Goal: Communication & Community: Answer question/provide support

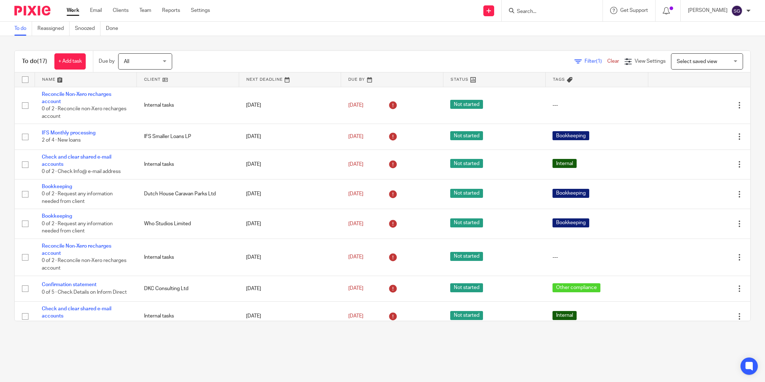
click at [95, 9] on link "Email" at bounding box center [96, 10] width 12 height 7
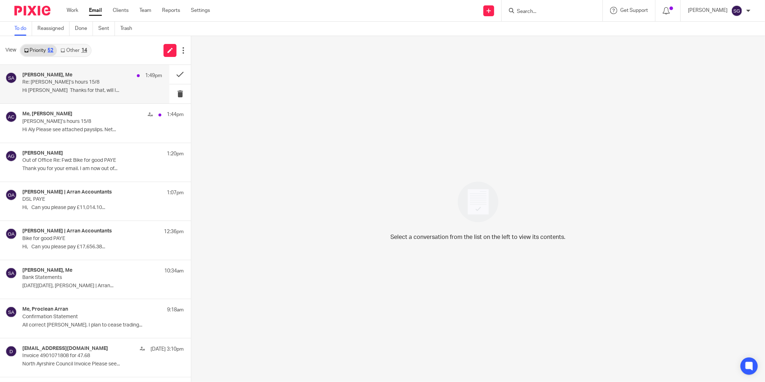
click at [97, 83] on p "Re: [PERSON_NAME]’s hours 15/8" at bounding box center [78, 82] width 112 height 6
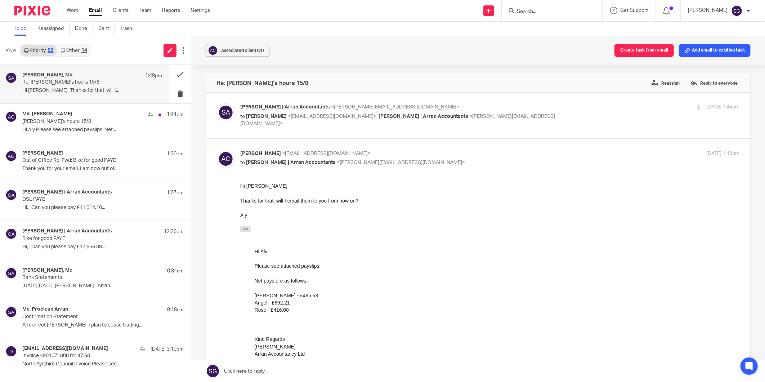
click at [318, 365] on link at bounding box center [478, 371] width 574 height 22
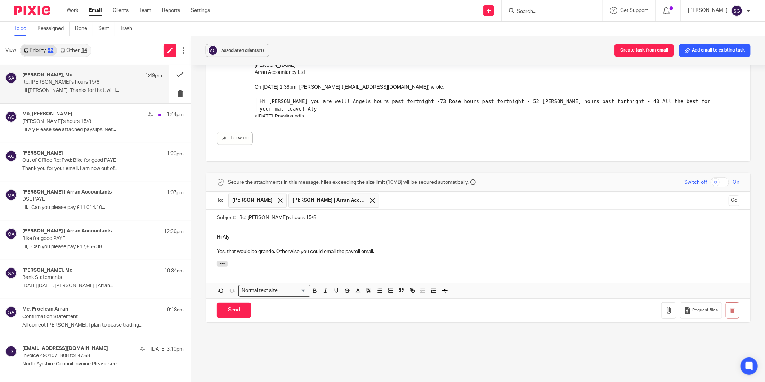
drag, startPoint x: 337, startPoint y: 250, endPoint x: 276, endPoint y: 252, distance: 60.6
click at [276, 252] on p "Yes, that would be grande. Otherwise you could email the payroll email." at bounding box center [478, 251] width 523 height 7
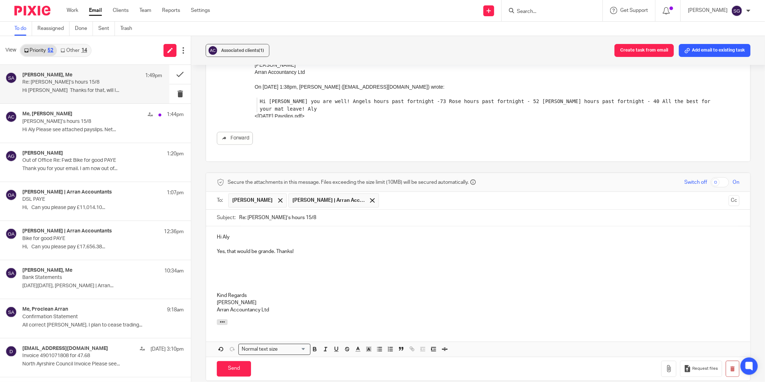
click at [222, 253] on p "Yes, that would be grande. Thanks!" at bounding box center [478, 251] width 523 height 7
click at [239, 365] on input "Send" at bounding box center [234, 368] width 34 height 15
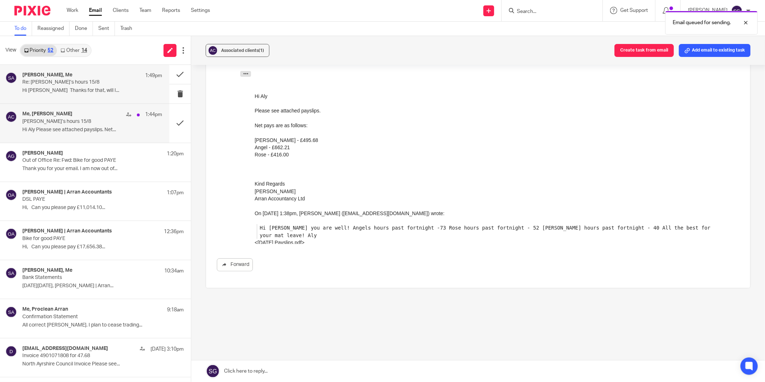
click at [52, 124] on p "[PERSON_NAME]’s hours 15/8" at bounding box center [78, 122] width 112 height 6
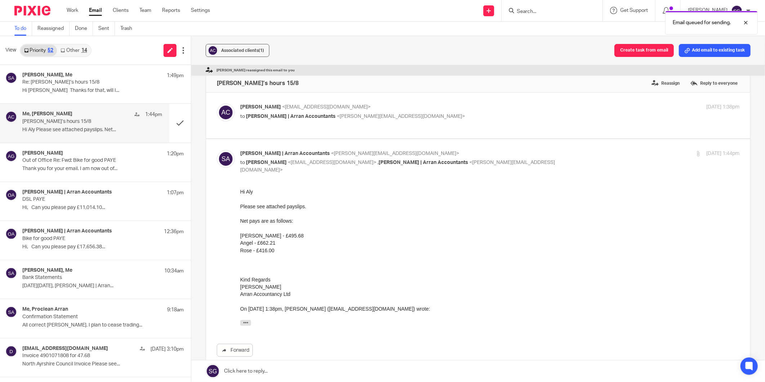
scroll to position [0, 0]
click at [172, 127] on button at bounding box center [180, 123] width 22 height 39
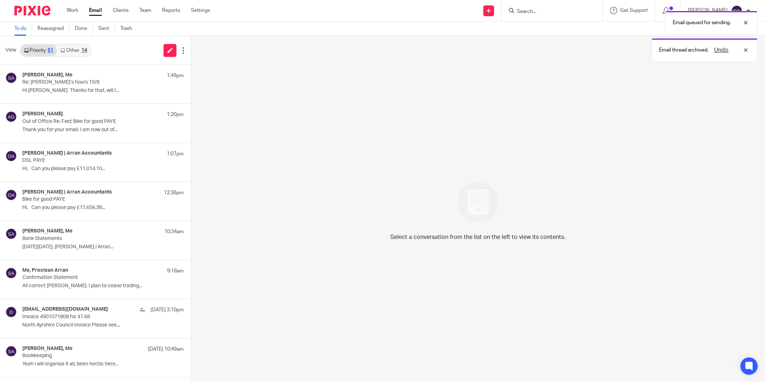
click at [68, 49] on link "Other 14" at bounding box center [74, 51] width 34 height 12
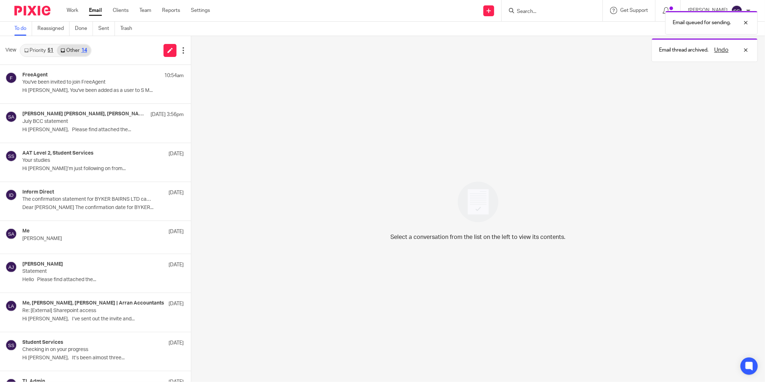
click at [40, 48] on link "Priority 51" at bounding box center [39, 51] width 36 height 12
